Goal: Information Seeking & Learning: Learn about a topic

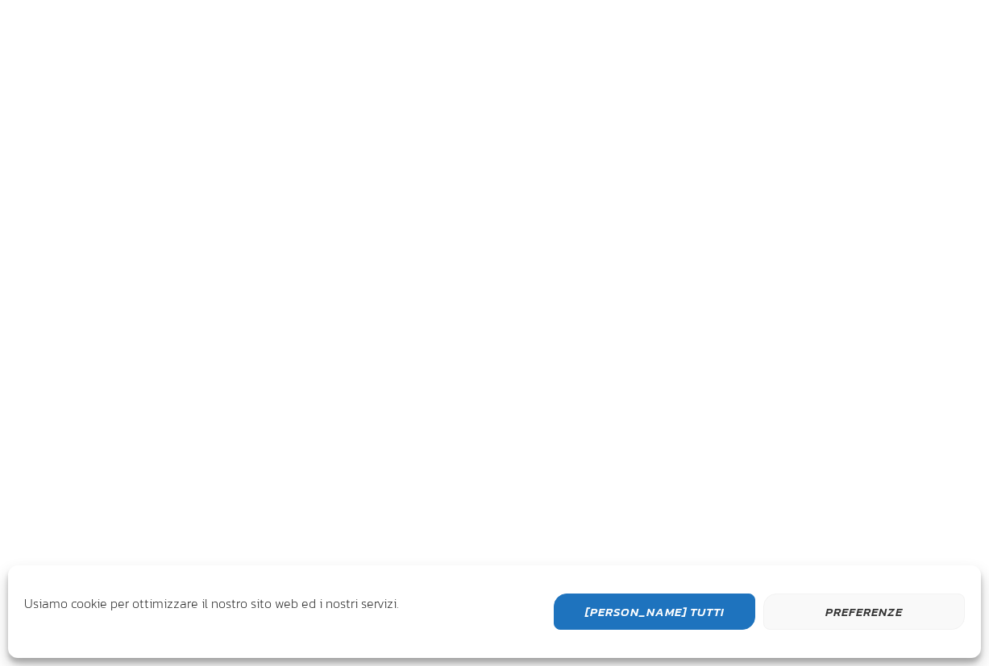
scroll to position [429, 967]
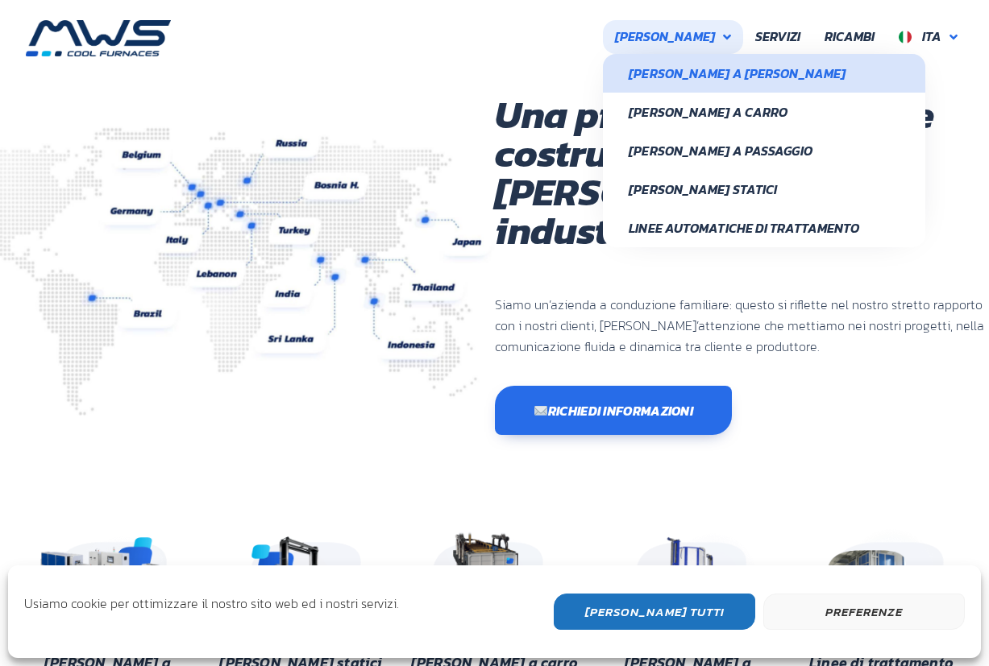
click at [725, 67] on span "Forni a Campana" at bounding box center [764, 73] width 271 height 13
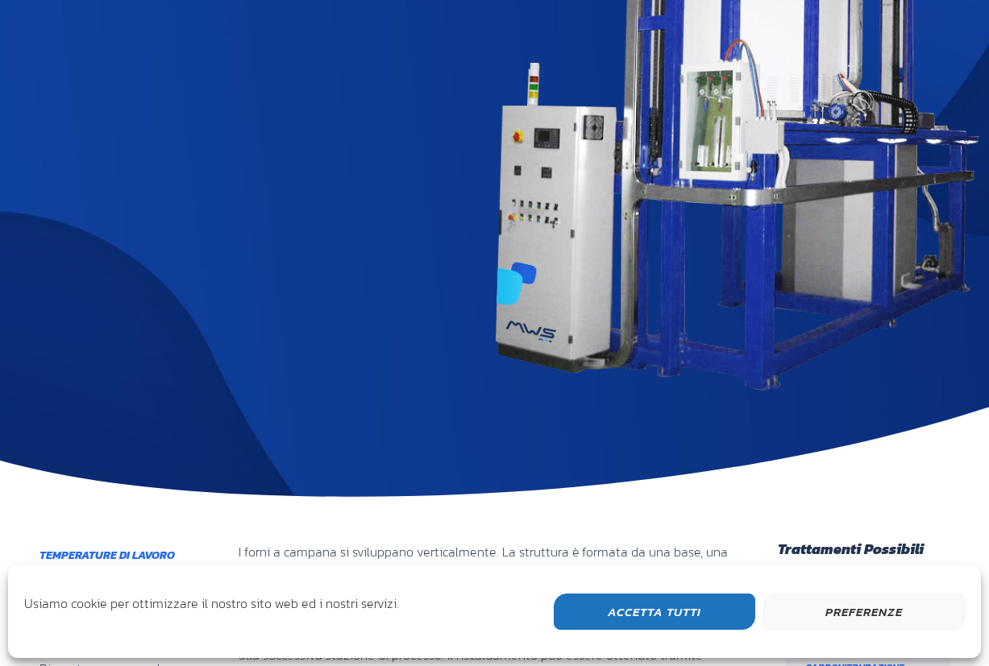
scroll to position [725, 0]
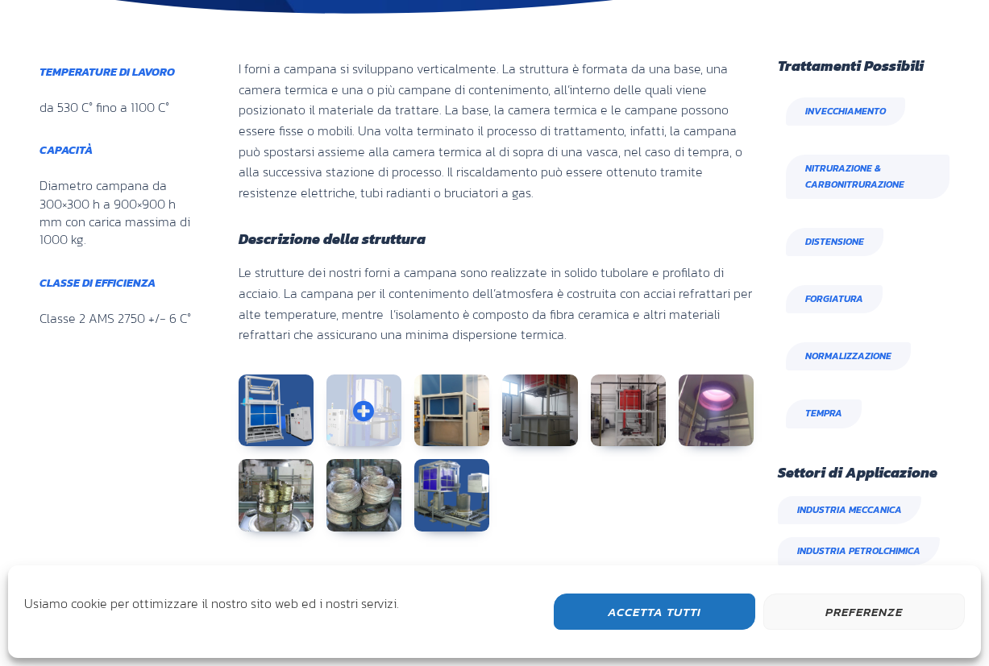
click at [356, 386] on link at bounding box center [363, 411] width 75 height 73
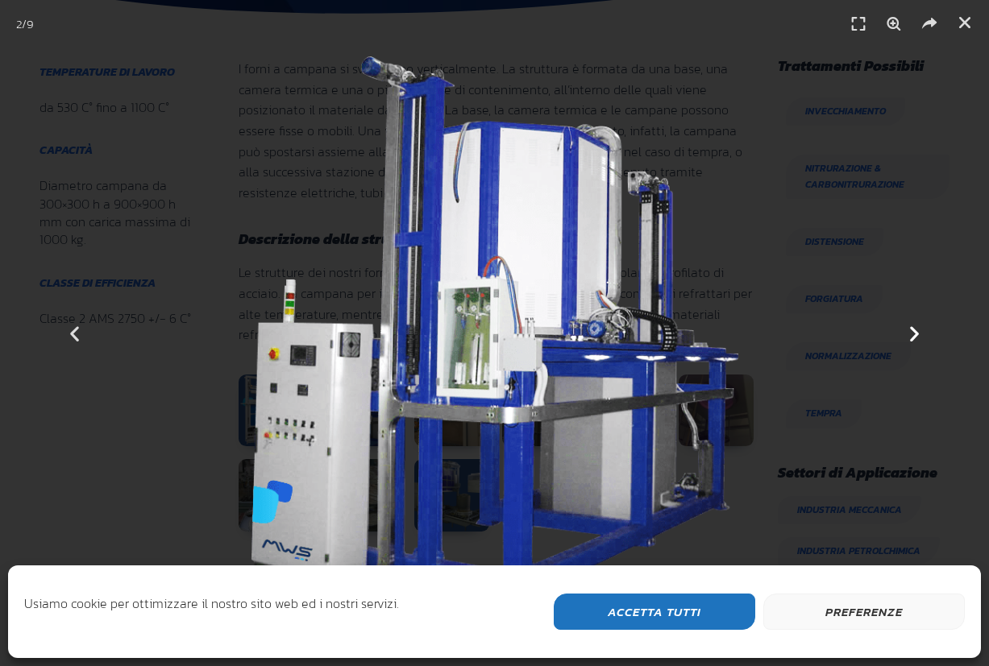
click at [910, 328] on icon "Next slide" at bounding box center [914, 333] width 20 height 20
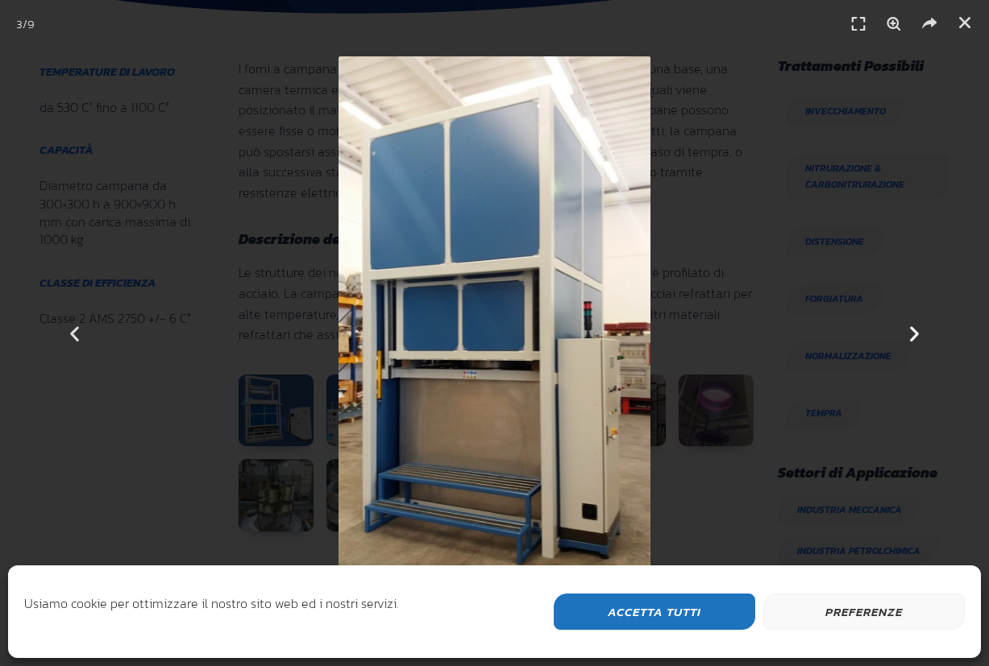
click at [914, 328] on icon "Next slide" at bounding box center [914, 333] width 20 height 20
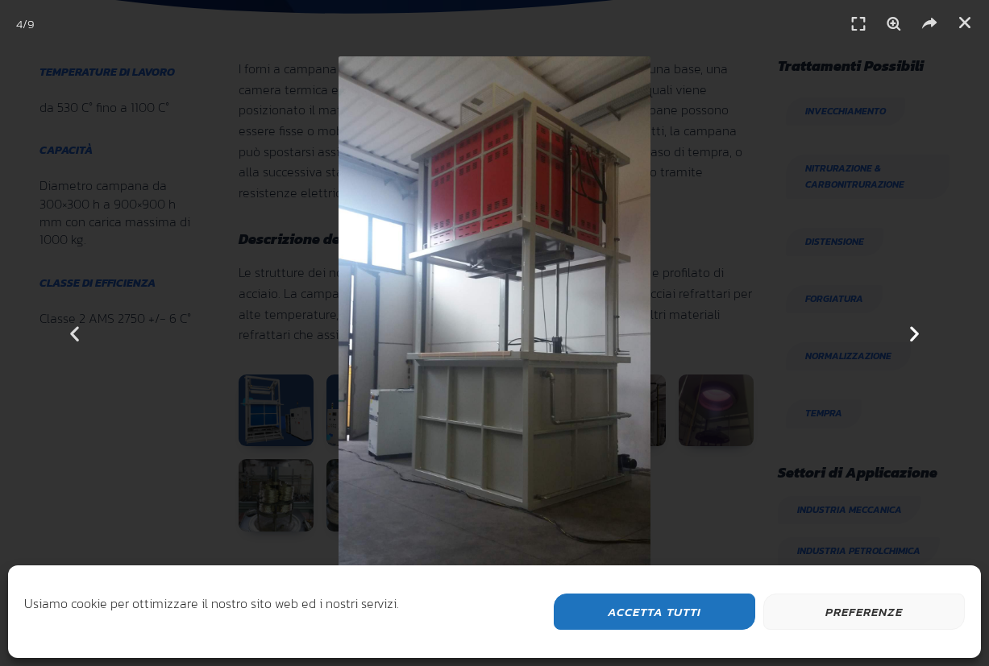
click at [914, 328] on icon "Next slide" at bounding box center [914, 333] width 20 height 20
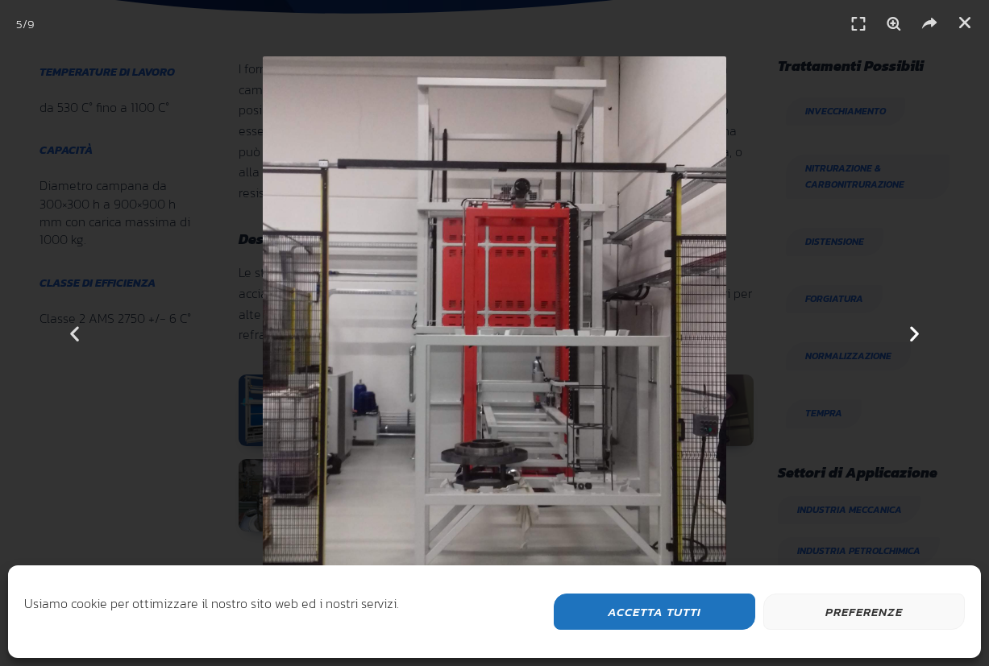
click at [914, 328] on icon "Next slide" at bounding box center [914, 333] width 20 height 20
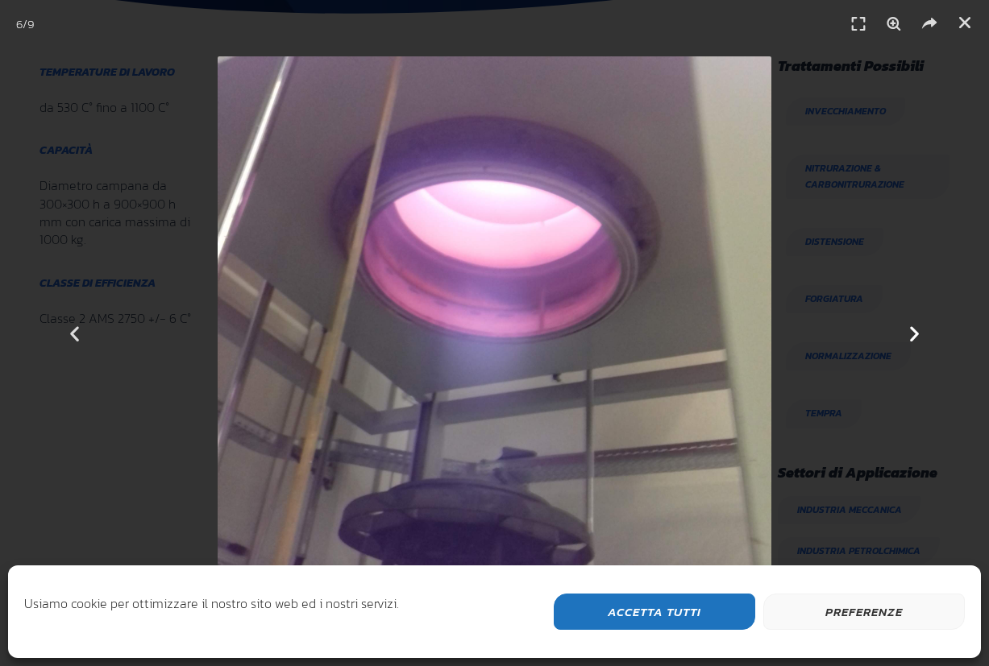
click at [914, 328] on icon "Next slide" at bounding box center [914, 333] width 20 height 20
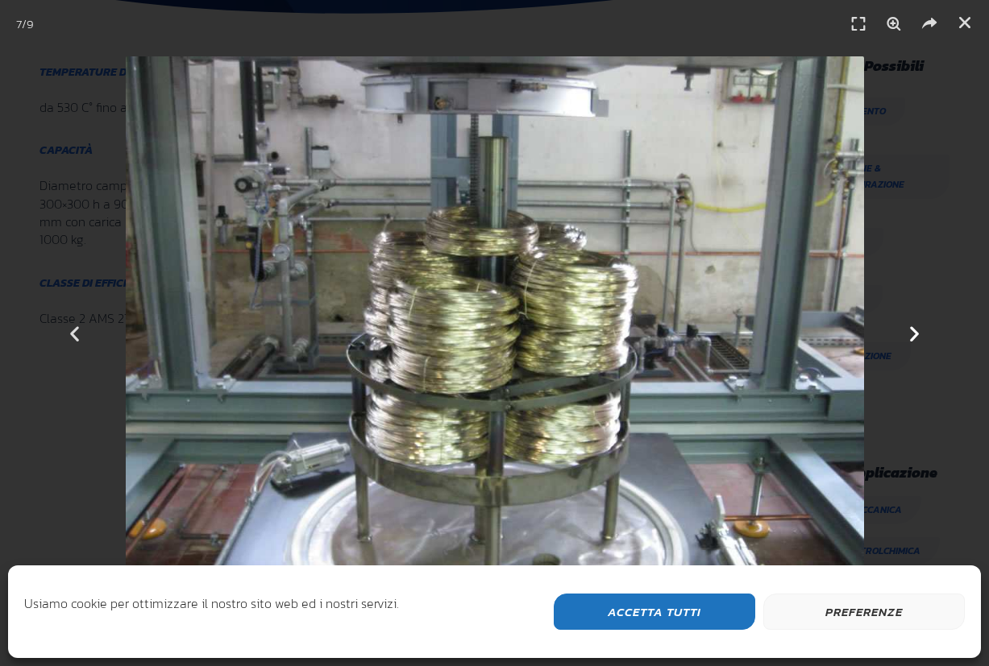
click at [914, 328] on icon "Next slide" at bounding box center [914, 333] width 20 height 20
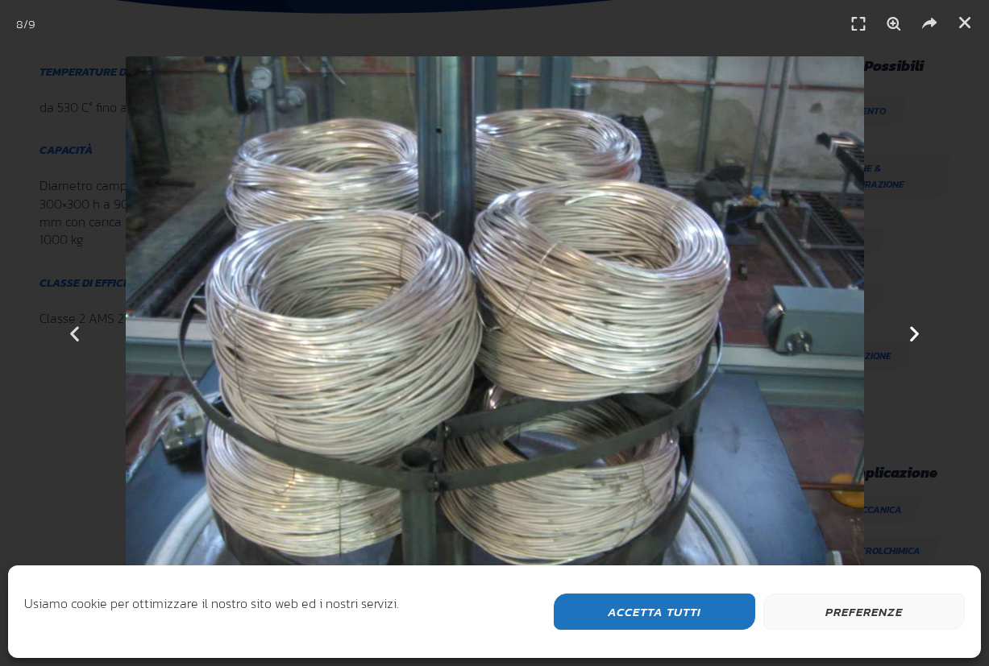
click at [914, 328] on icon "Next slide" at bounding box center [914, 333] width 20 height 20
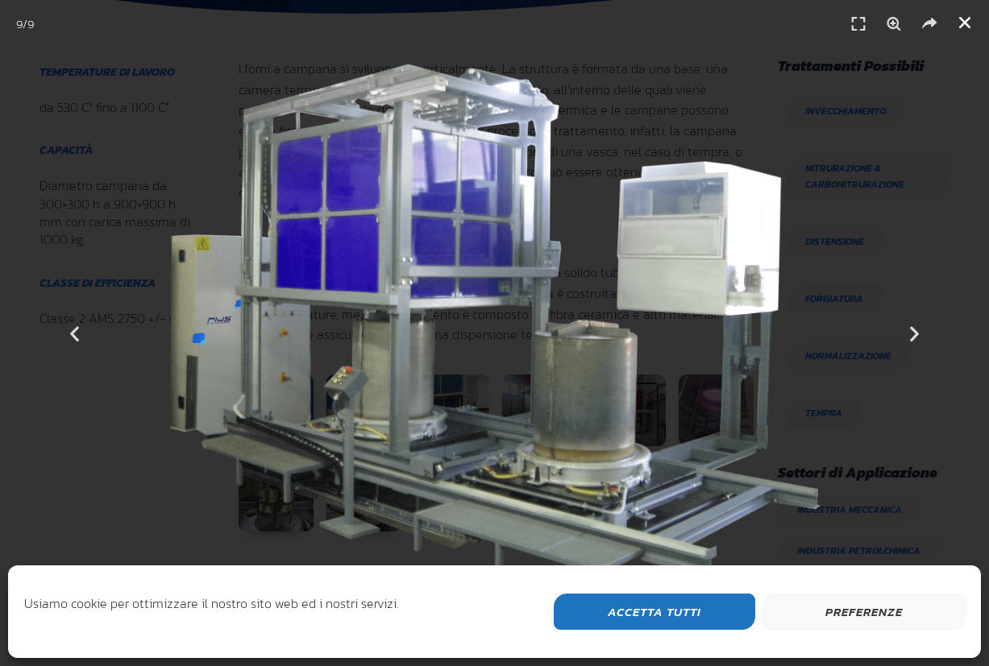
click at [960, 27] on icon "Chiudi (Esc)" at bounding box center [965, 23] width 16 height 16
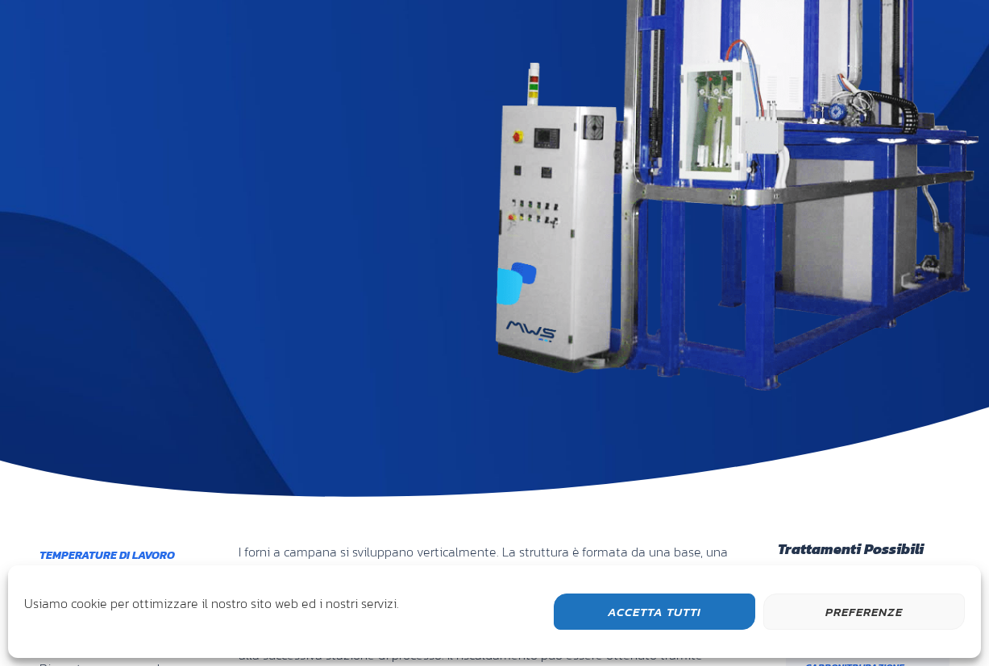
scroll to position [0, 0]
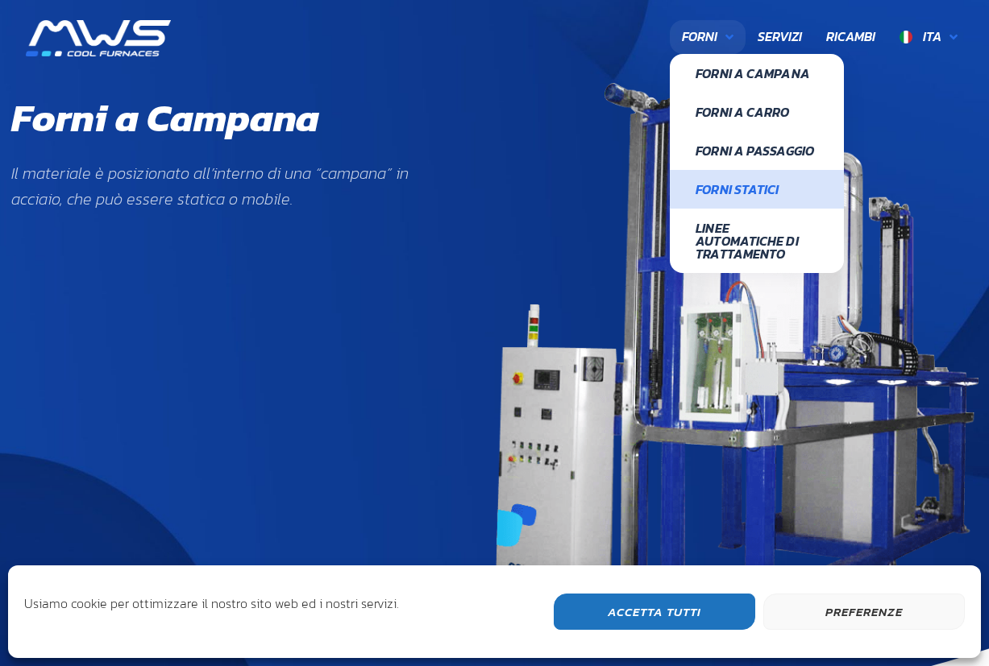
click at [754, 183] on span "Forni Statici" at bounding box center [756, 189] width 122 height 13
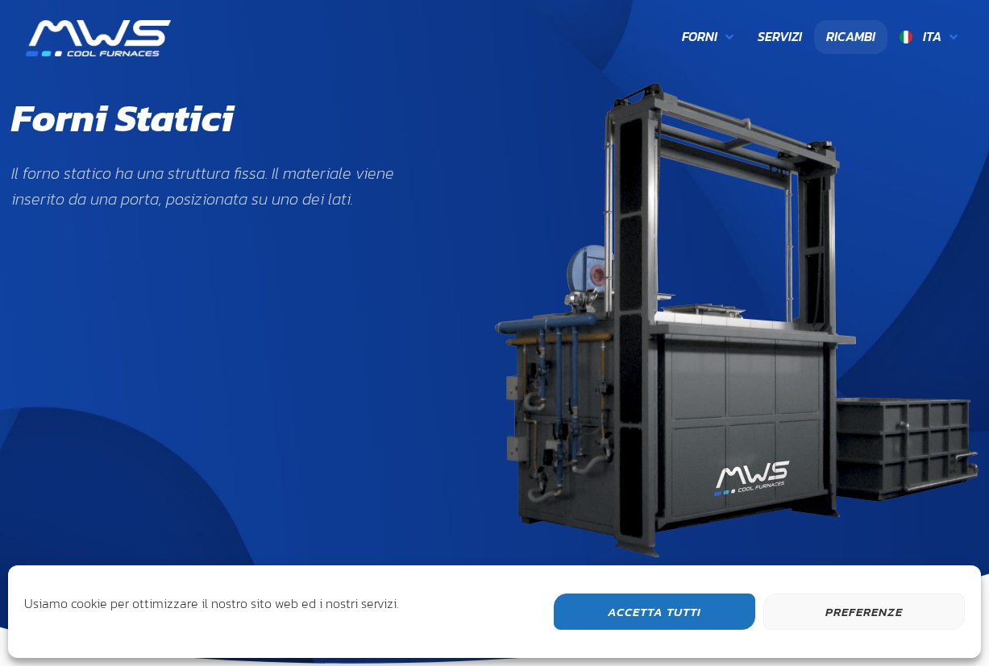
click at [842, 39] on span "Ricambi" at bounding box center [850, 37] width 49 height 21
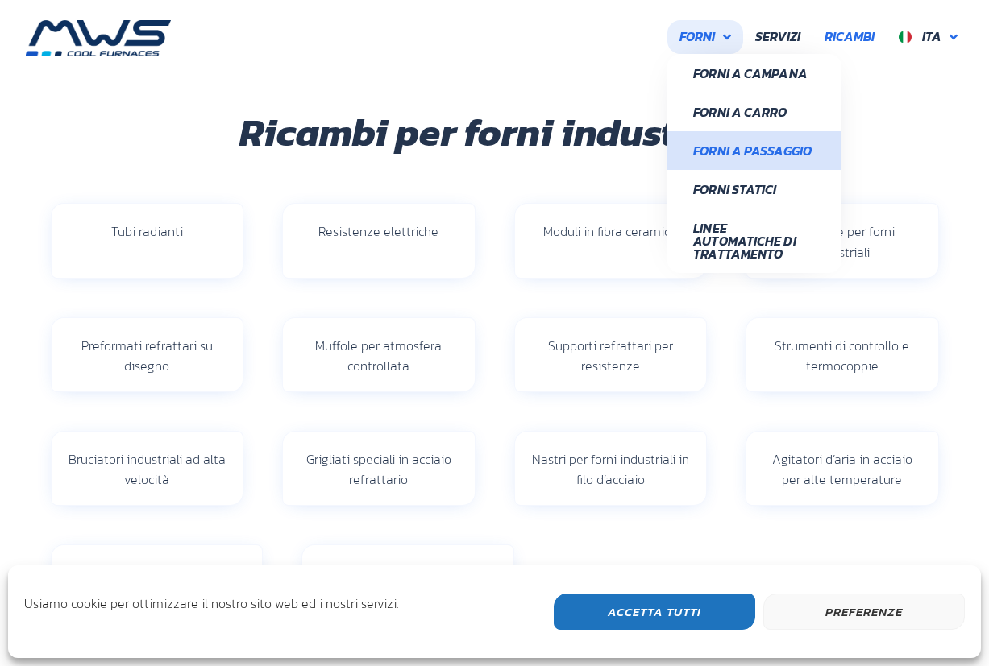
click at [722, 151] on span "Forni a Passaggio" at bounding box center [754, 150] width 122 height 13
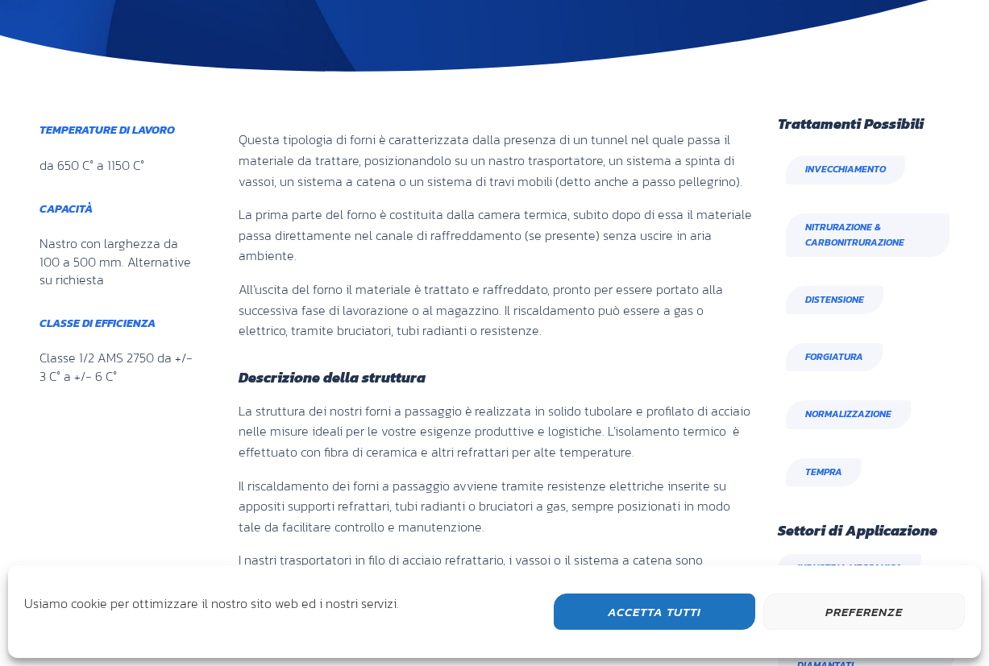
scroll to position [403, 0]
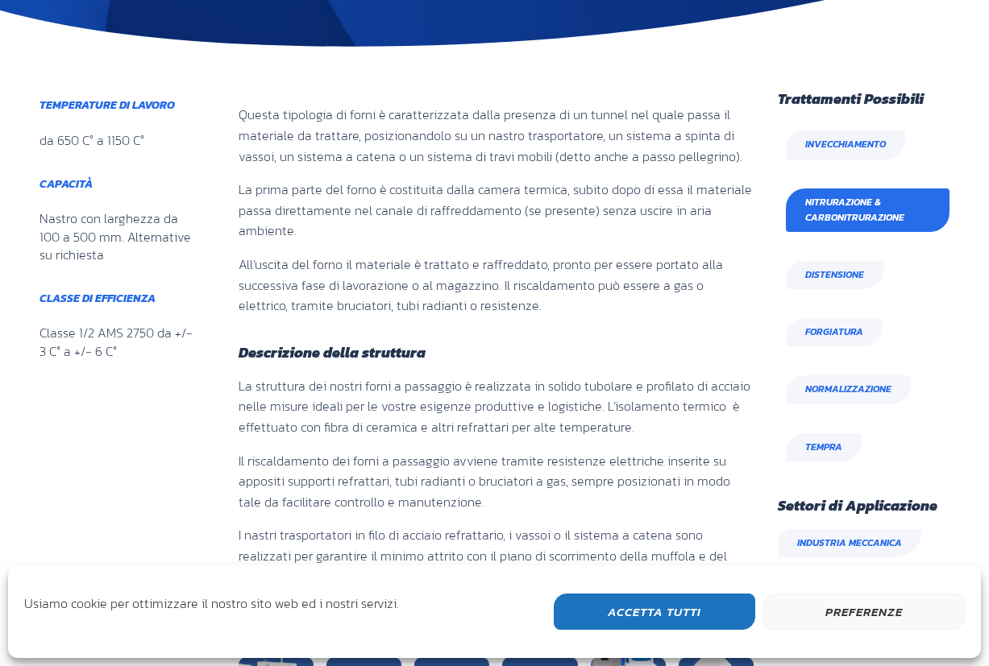
click at [866, 214] on span "Nitrurazione & Carbonitrurazione" at bounding box center [867, 210] width 125 height 31
